Goal: Task Accomplishment & Management: Manage account settings

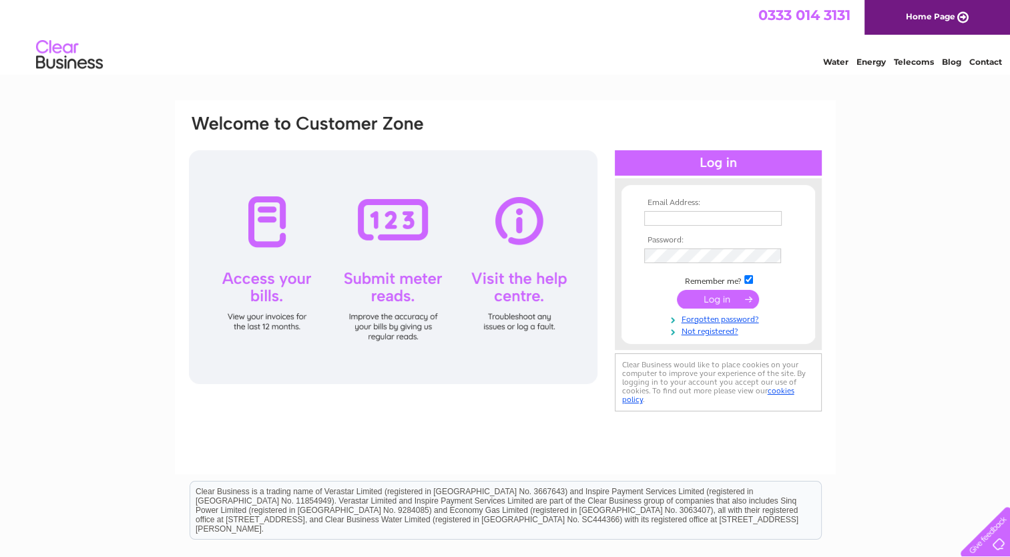
type input "[EMAIL_ADDRESS][DOMAIN_NAME]"
click at [729, 302] on input "submit" at bounding box center [718, 299] width 82 height 19
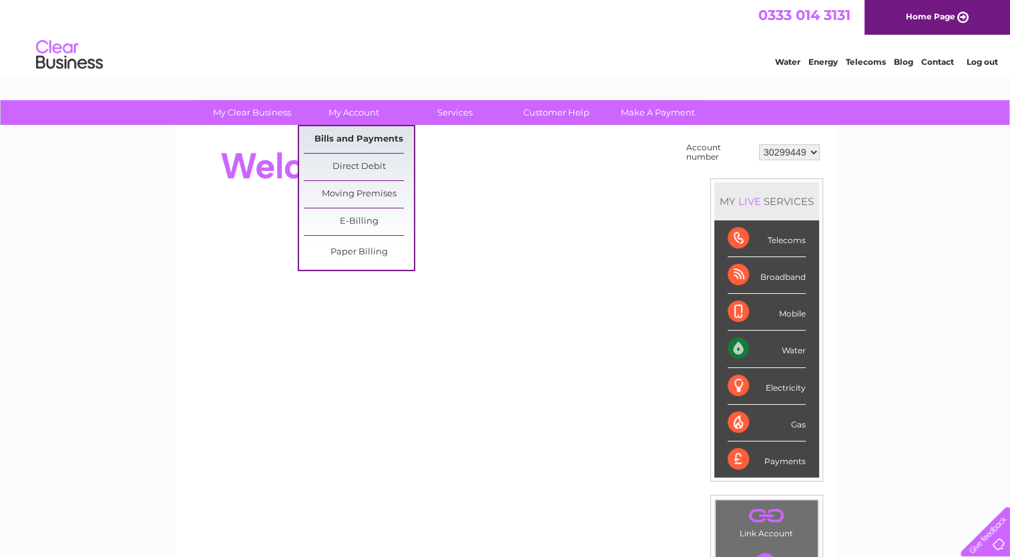
click at [357, 140] on link "Bills and Payments" at bounding box center [359, 139] width 110 height 27
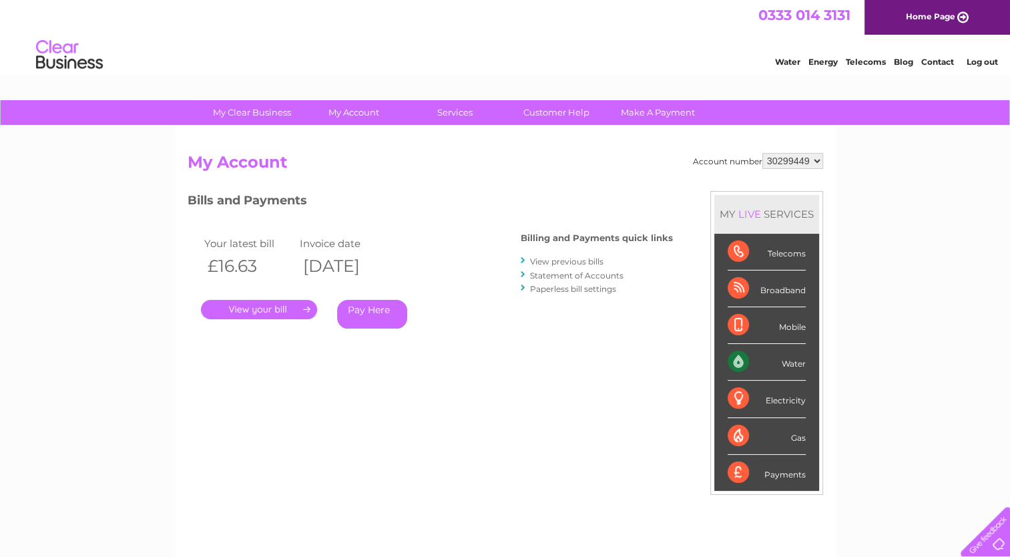
click at [275, 311] on link "." at bounding box center [259, 309] width 116 height 19
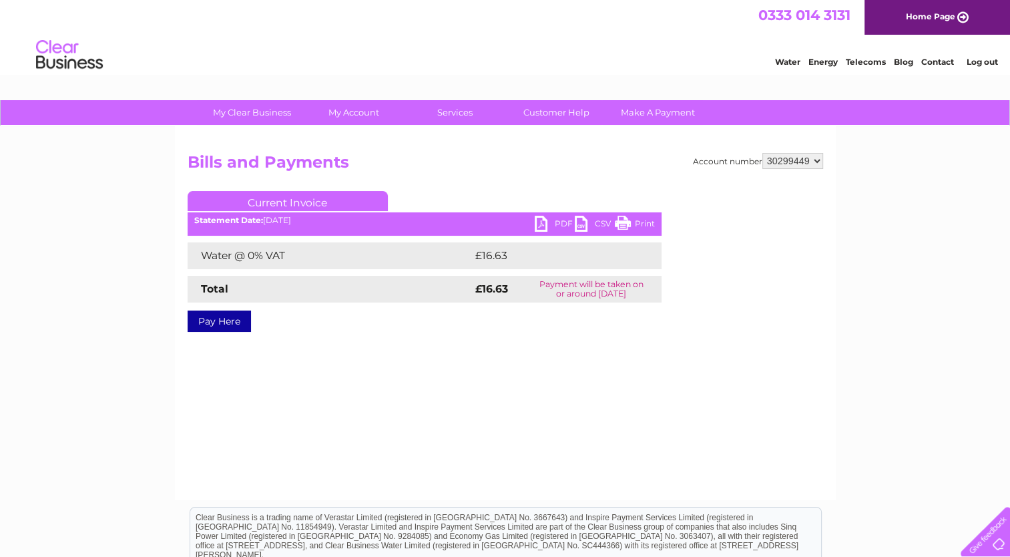
click at [557, 223] on link "PDF" at bounding box center [555, 225] width 40 height 19
